Goal: Information Seeking & Learning: Learn about a topic

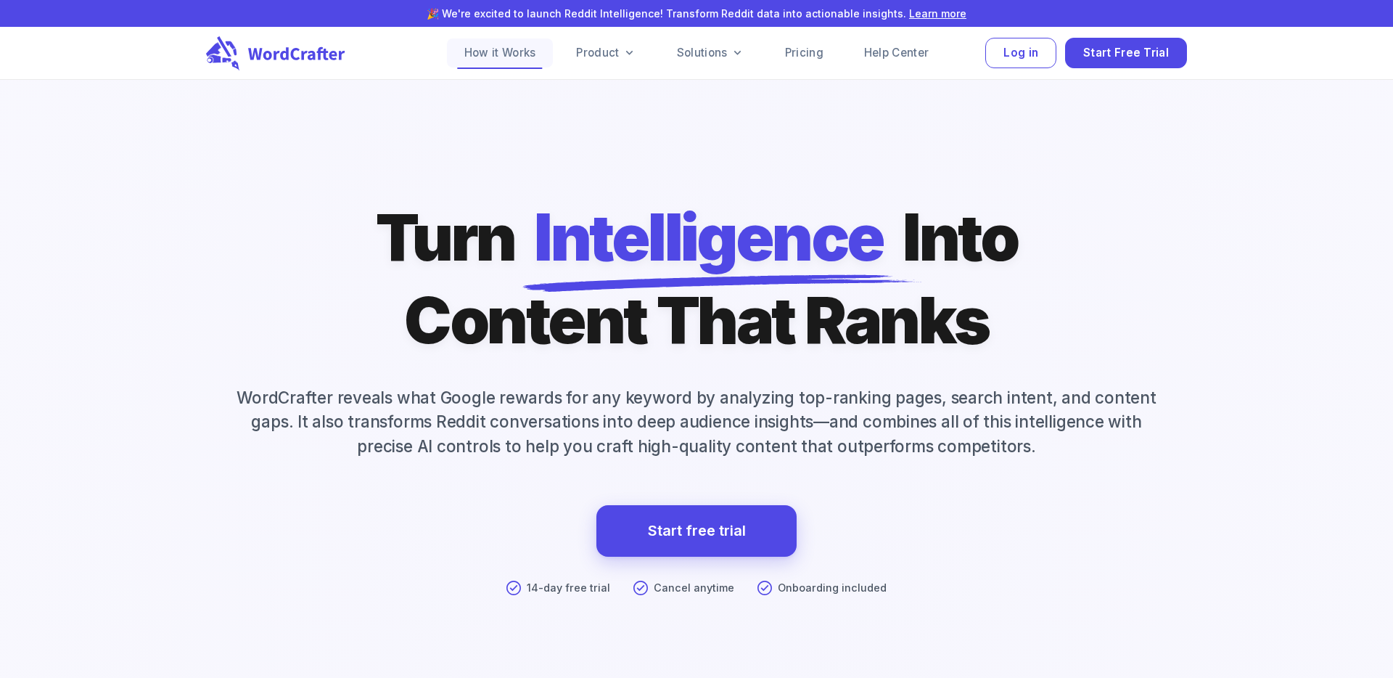
click at [517, 57] on link "How it Works" at bounding box center [500, 52] width 107 height 29
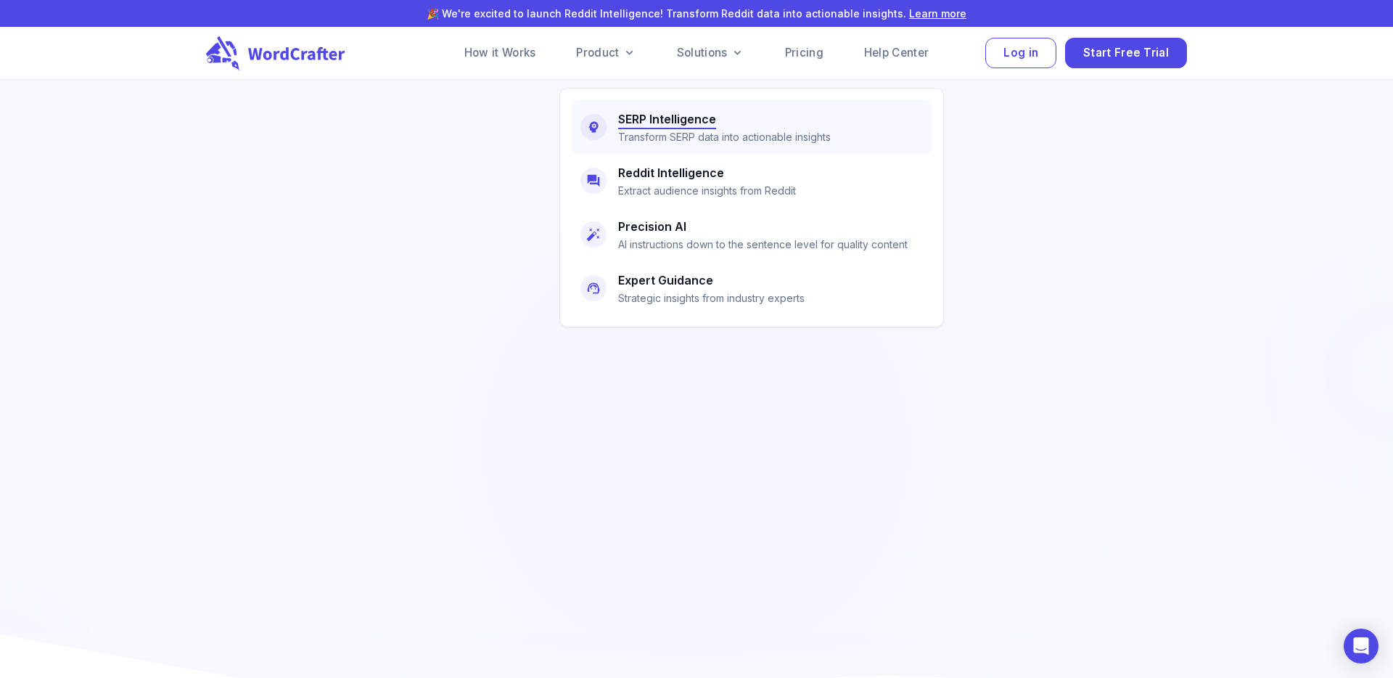
click at [653, 120] on h6 "SERP Intelligence" at bounding box center [667, 119] width 98 height 20
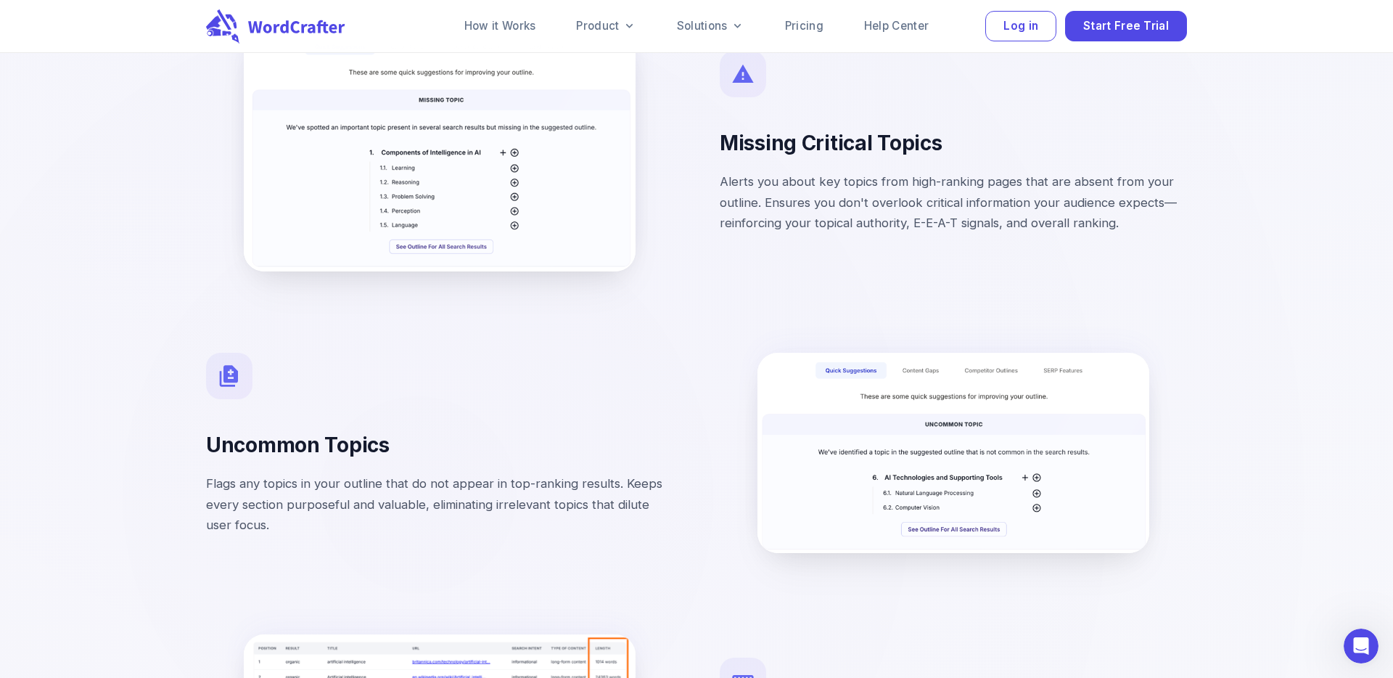
scroll to position [3401, 0]
click at [810, 26] on link "Pricing" at bounding box center [804, 26] width 73 height 29
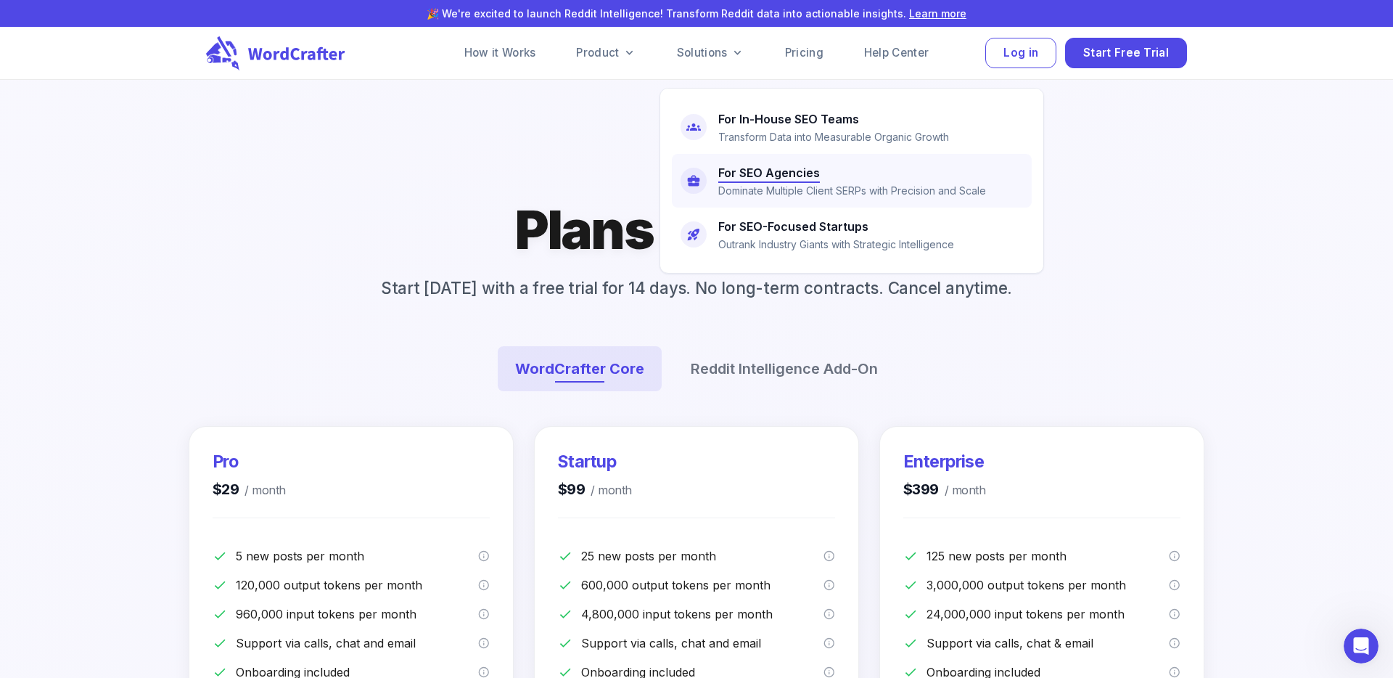
click at [748, 170] on h6 "For SEO Agencies" at bounding box center [769, 173] width 102 height 20
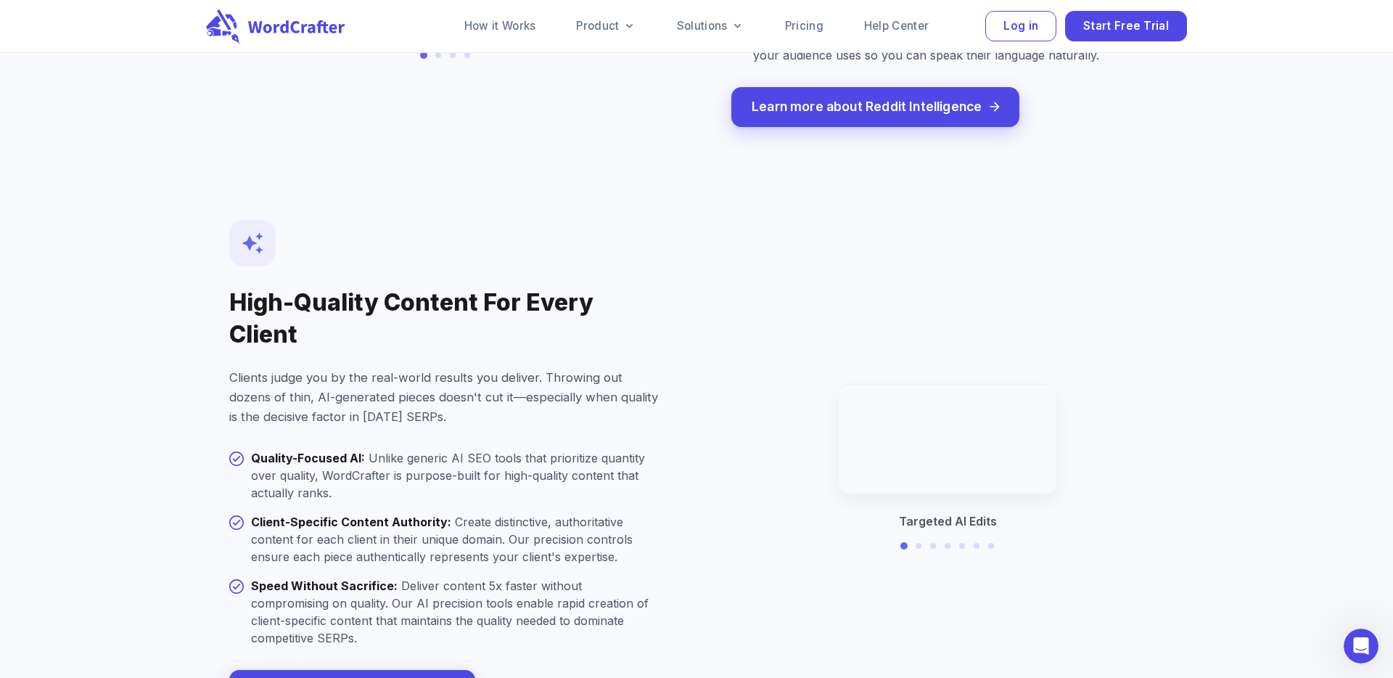
scroll to position [2679, 0]
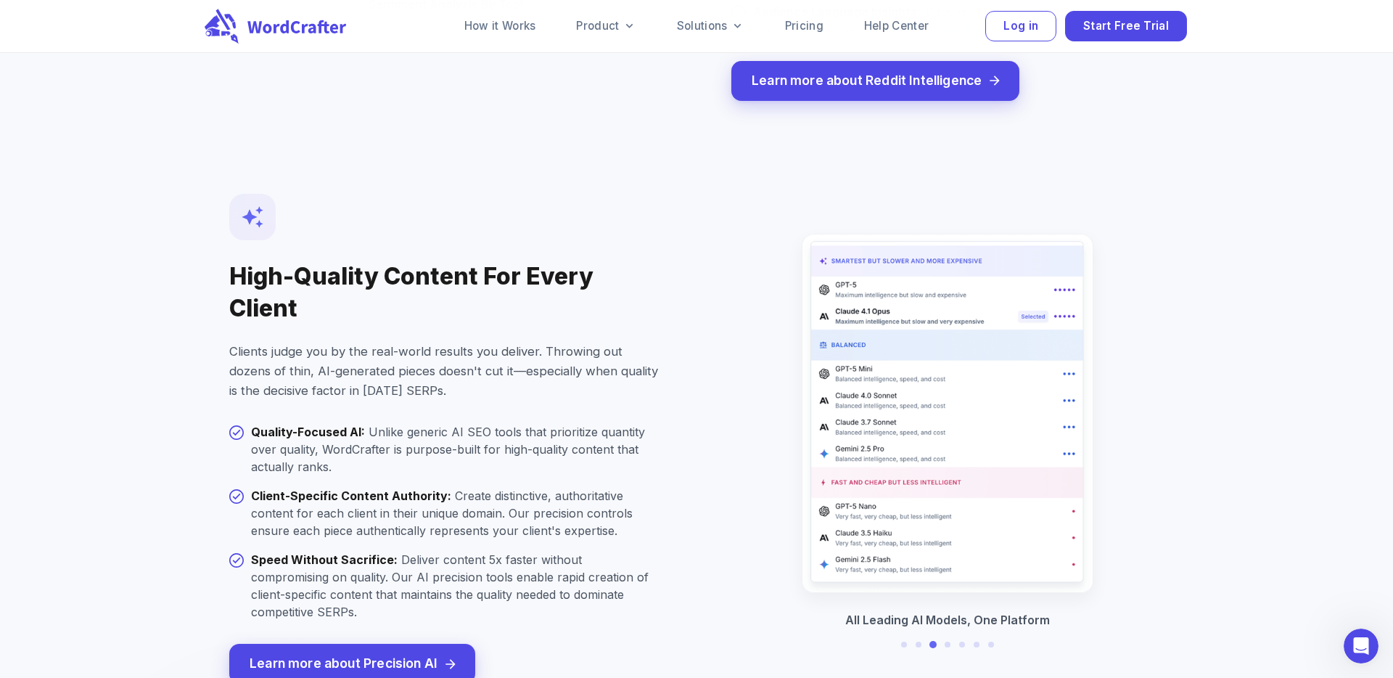
click at [315, 27] on icon at bounding box center [296, 26] width 99 height 13
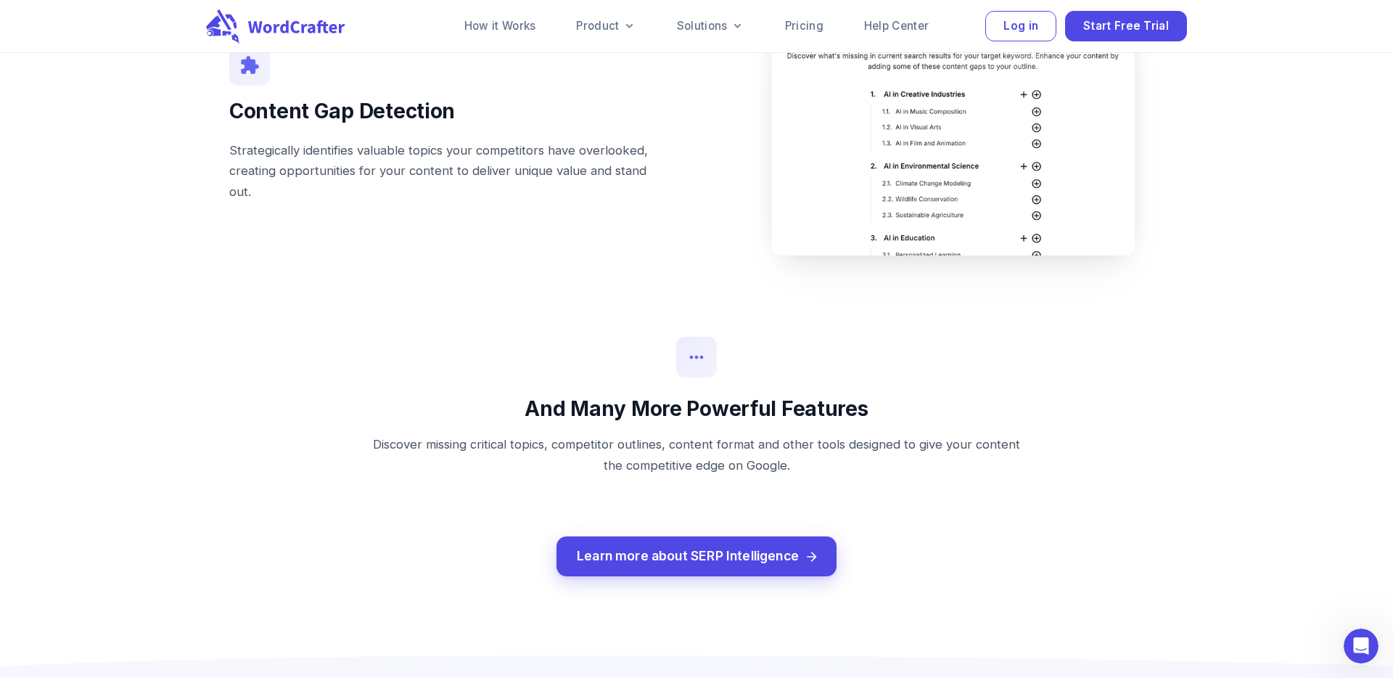
scroll to position [1799, 0]
